Goal: Navigation & Orientation: Find specific page/section

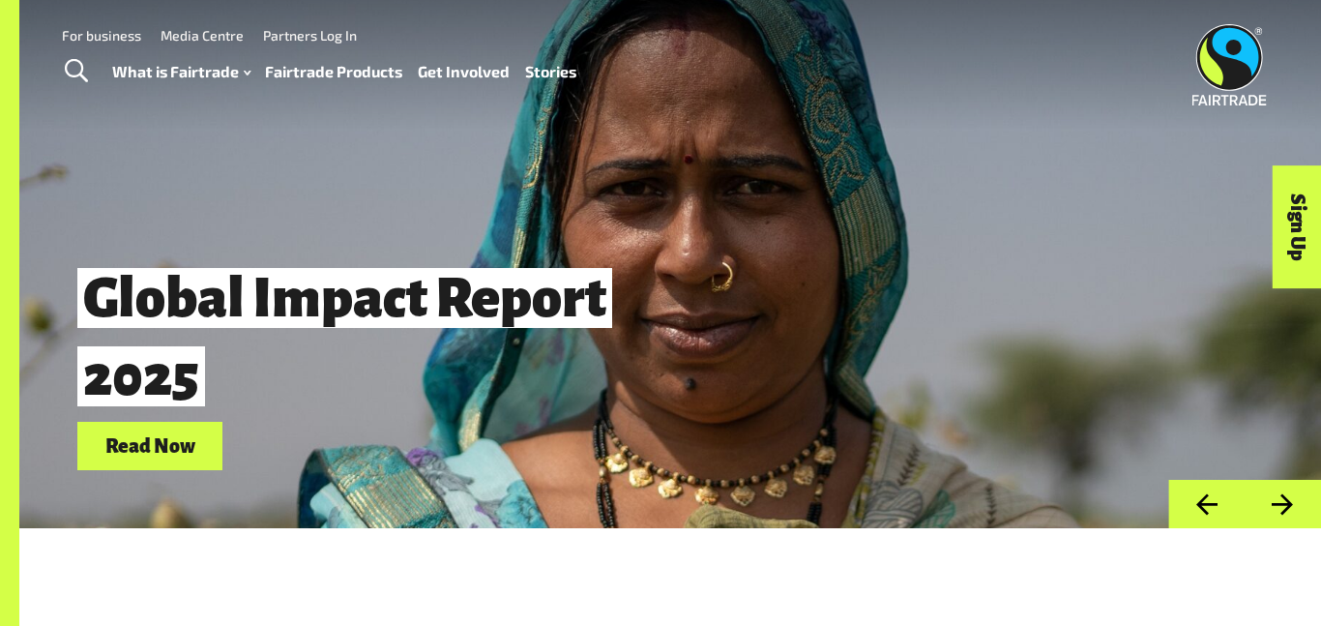
click at [326, 82] on link "Fairtrade Products" at bounding box center [333, 72] width 137 height 28
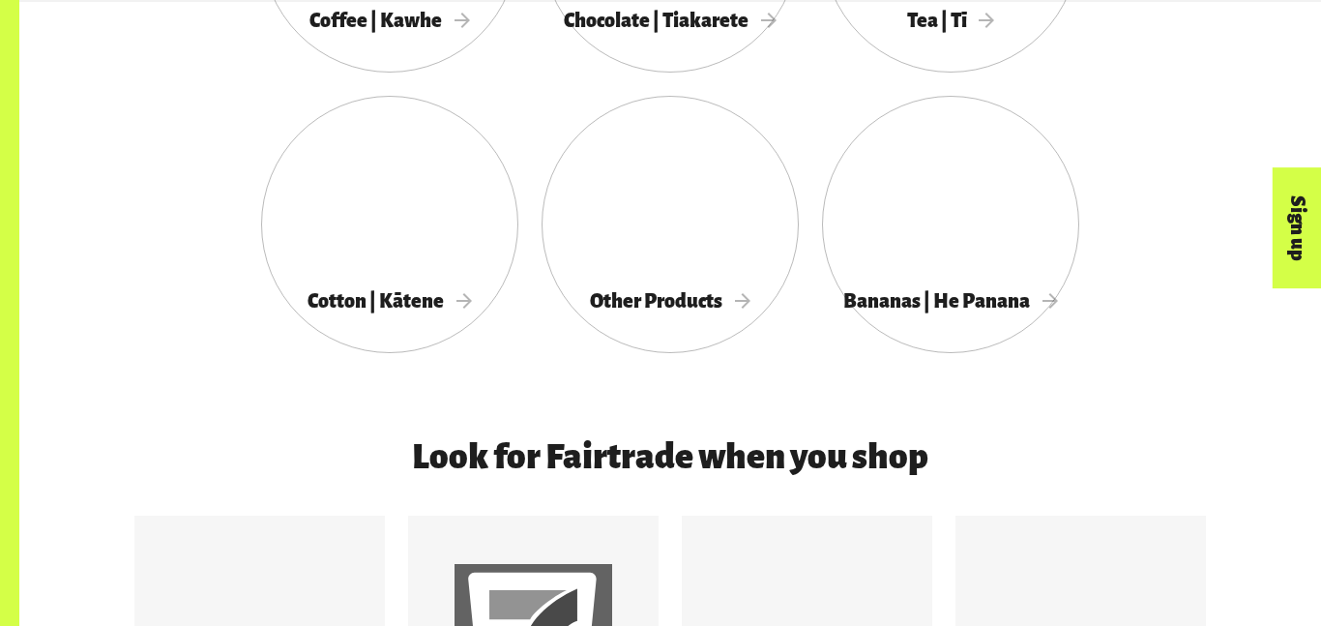
scroll to position [1312, 0]
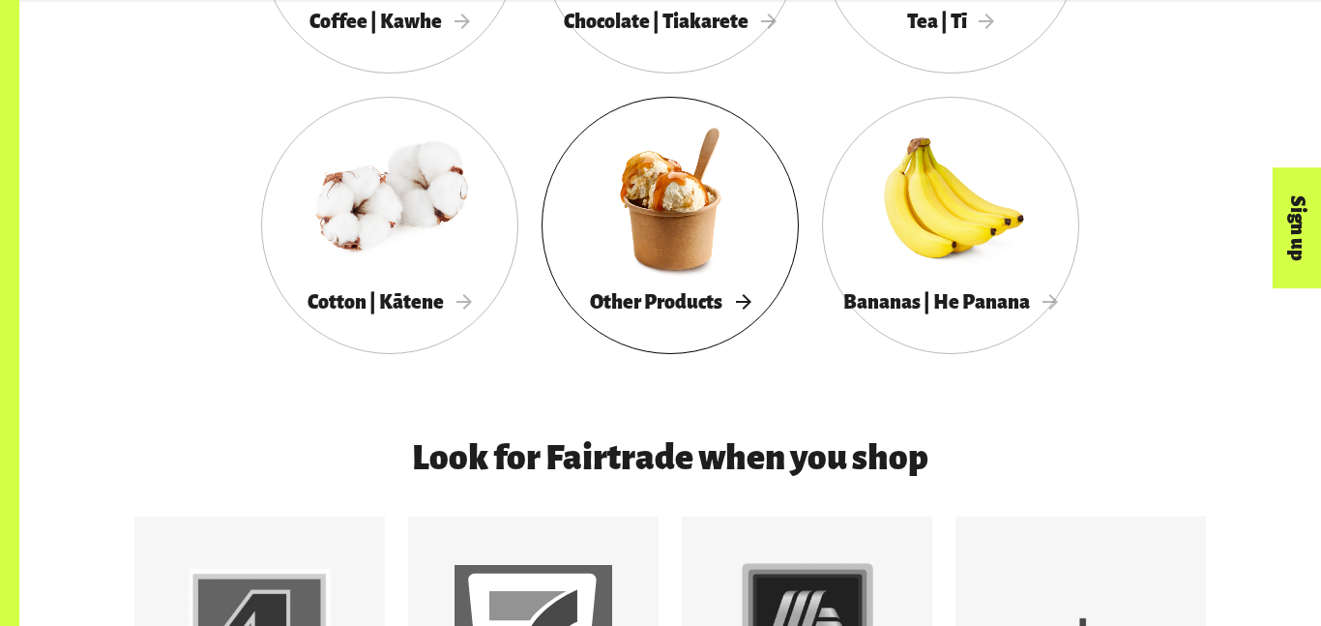
click at [649, 295] on span "Other Products" at bounding box center [670, 301] width 161 height 21
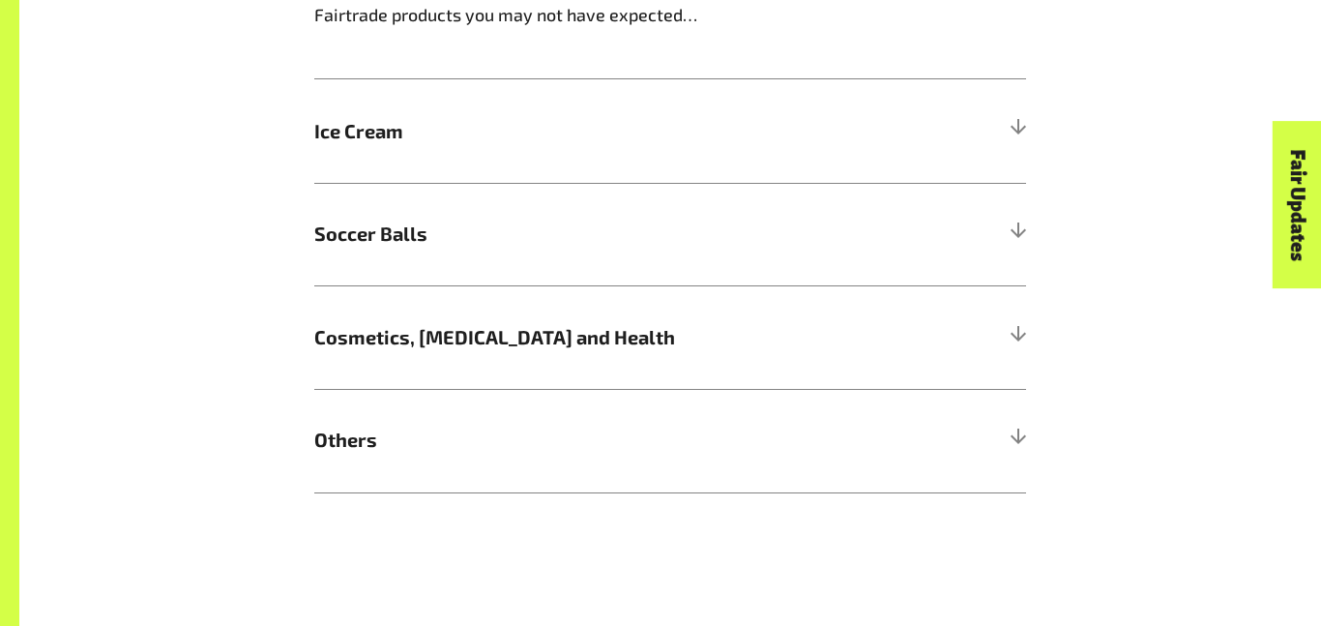
scroll to position [1980, 0]
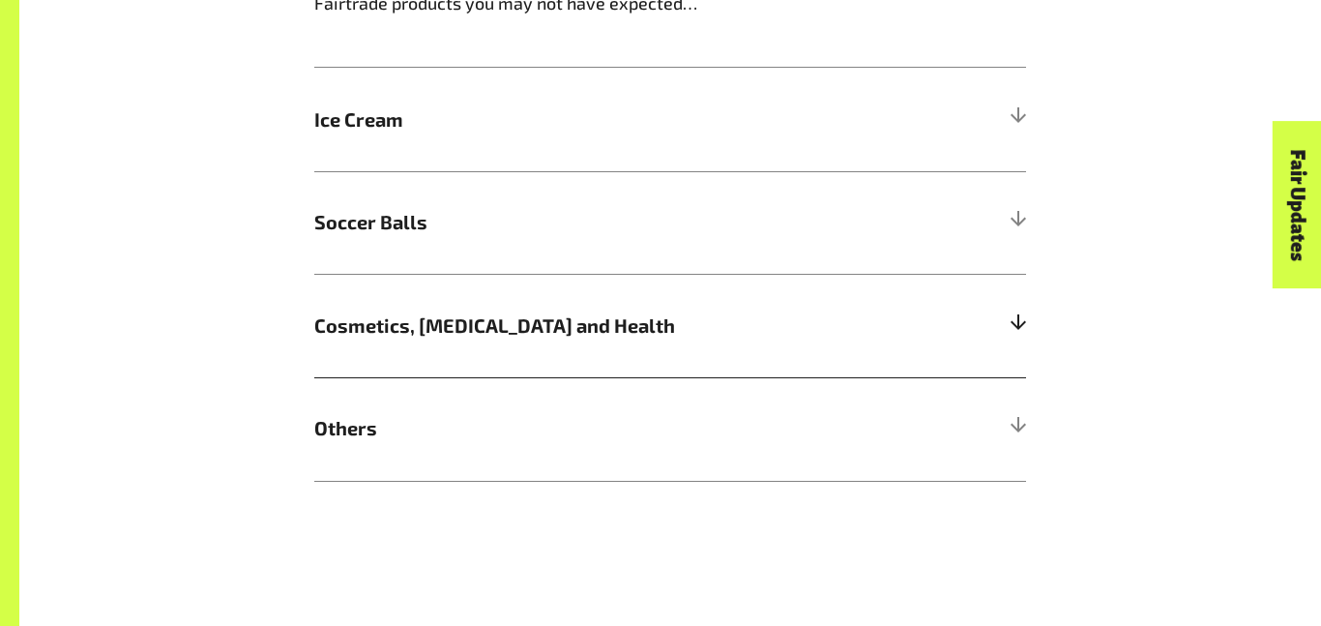
click at [369, 341] on h5 "Cosmetics, Skin Care and Health" at bounding box center [670, 326] width 712 height 104
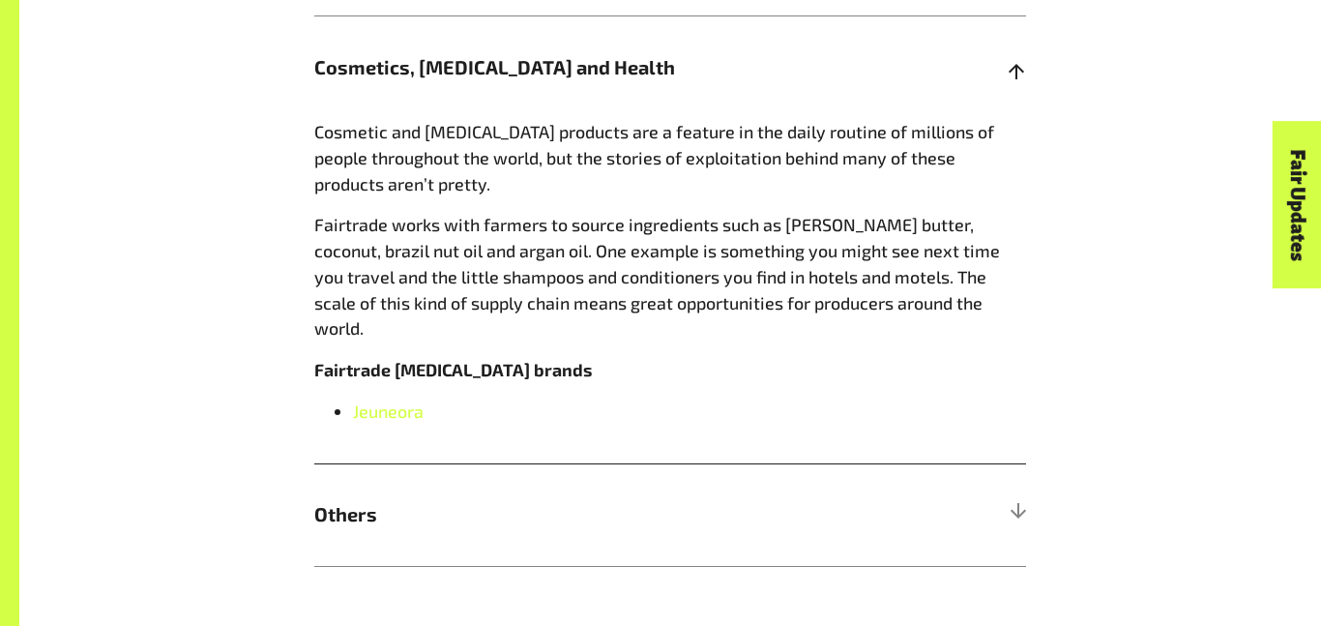
scroll to position [2239, 0]
click at [415, 505] on h5 "Others" at bounding box center [670, 514] width 712 height 104
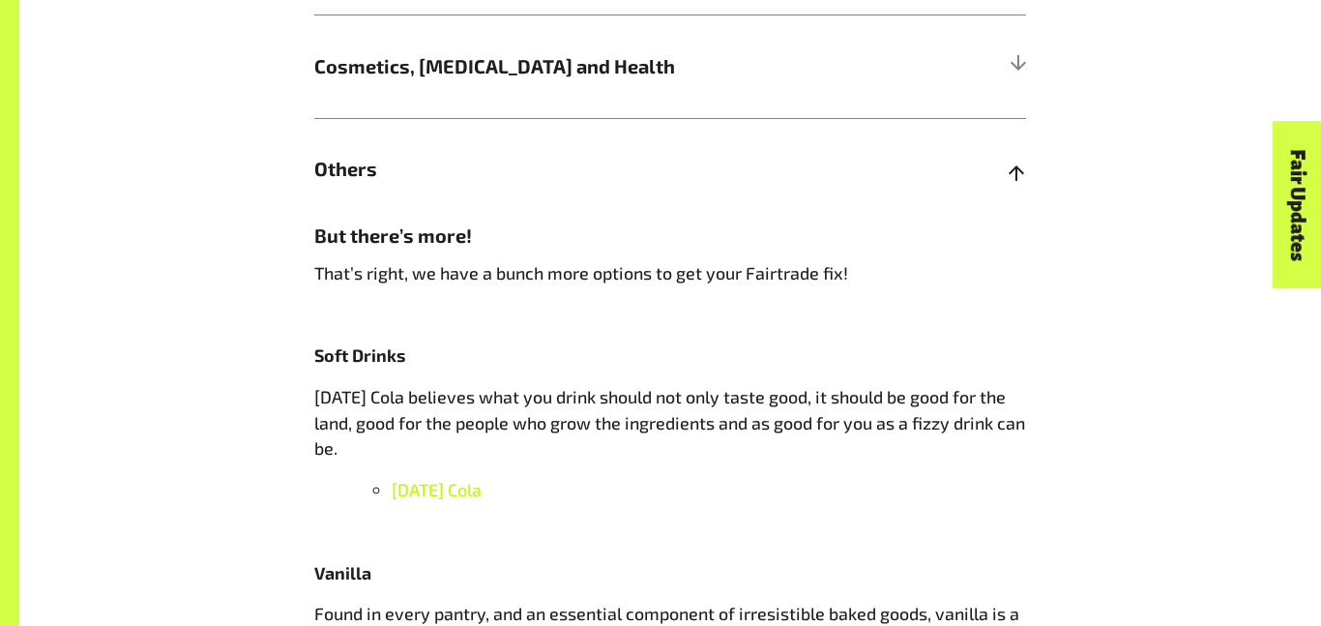
click at [412, 500] on span "Karma Cola" at bounding box center [437, 489] width 90 height 21
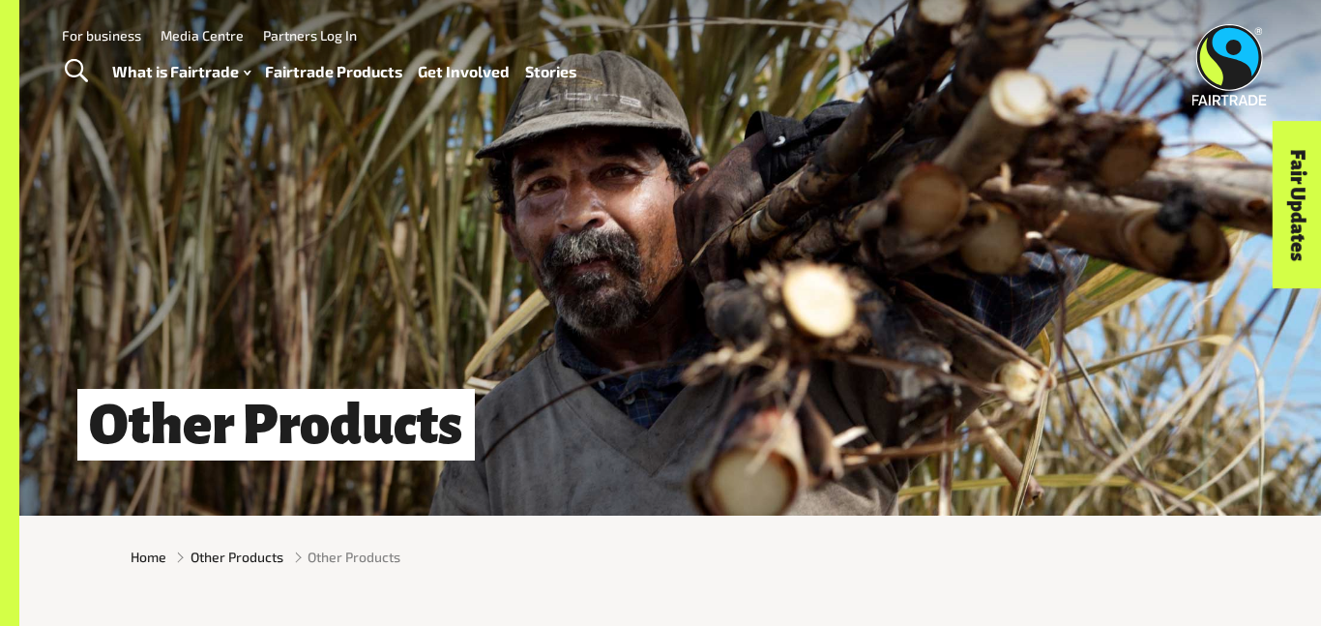
scroll to position [0, 0]
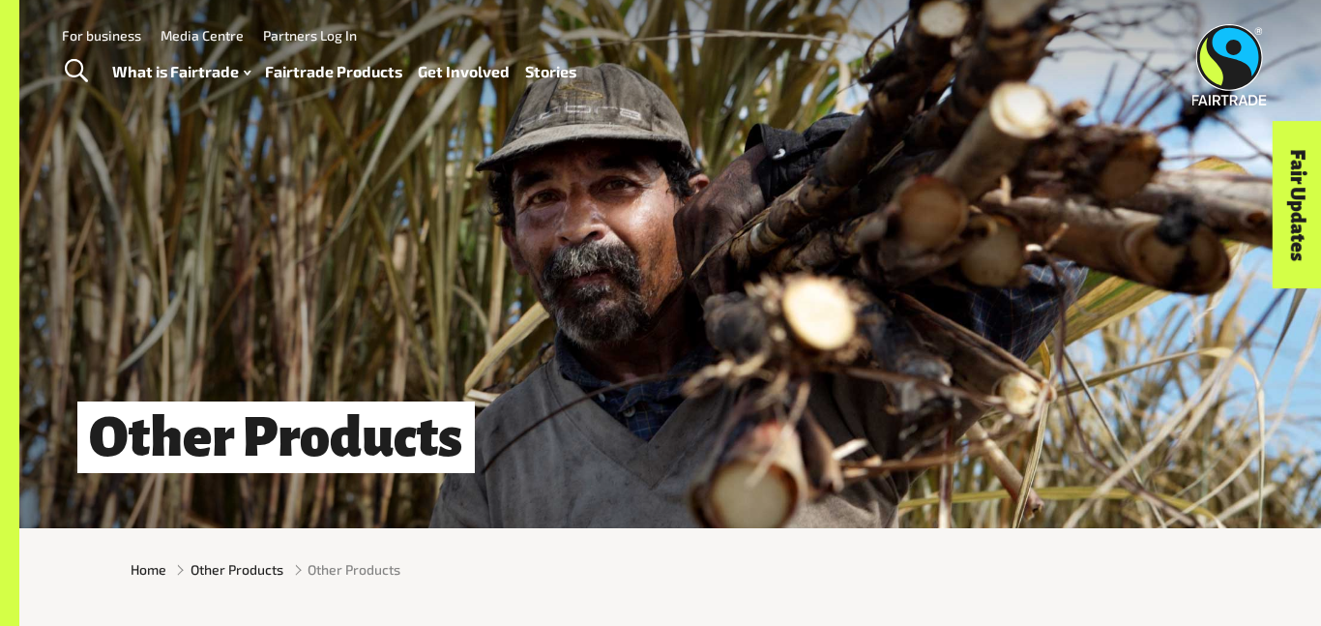
click at [298, 70] on link "Fairtrade Products" at bounding box center [333, 72] width 137 height 28
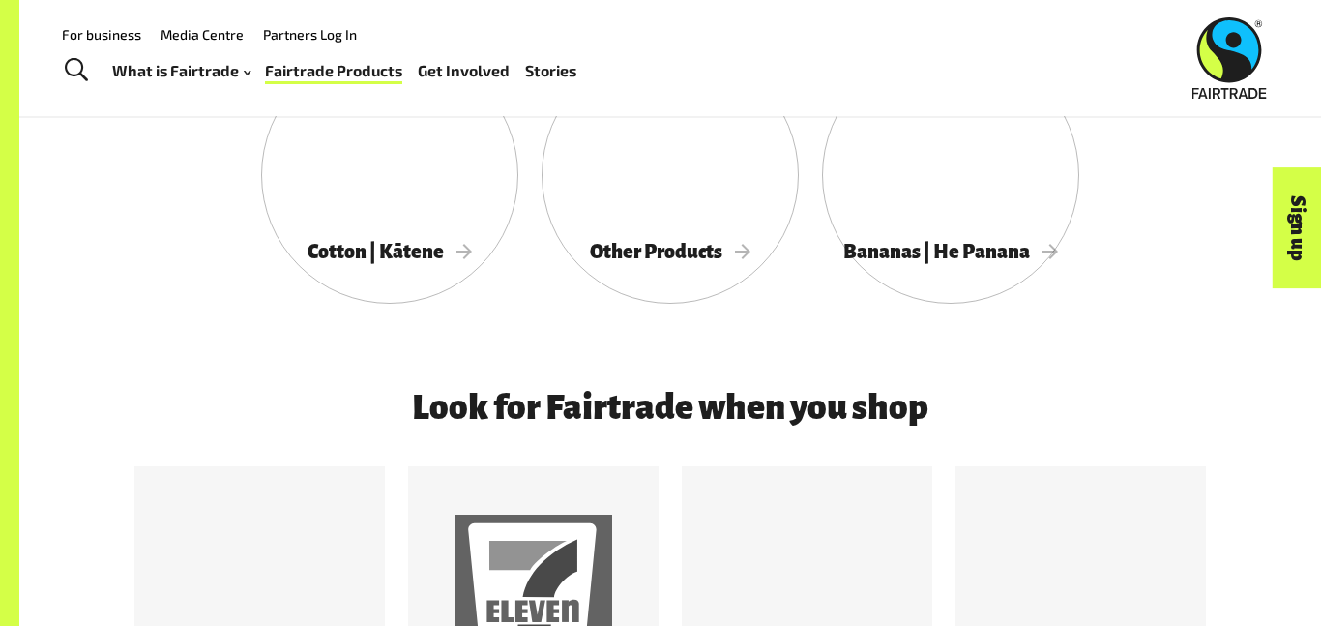
scroll to position [1355, 0]
